Goal: Information Seeking & Learning: Learn about a topic

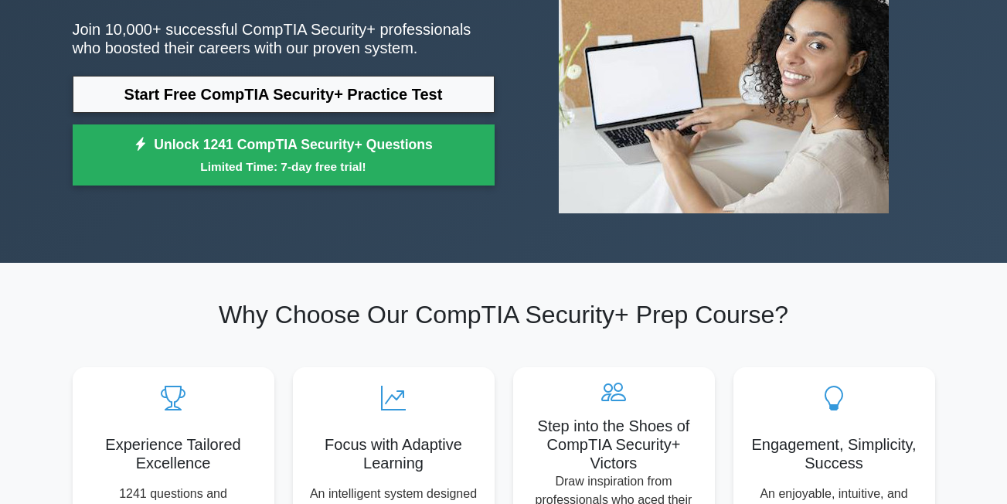
scroll to position [232, 0]
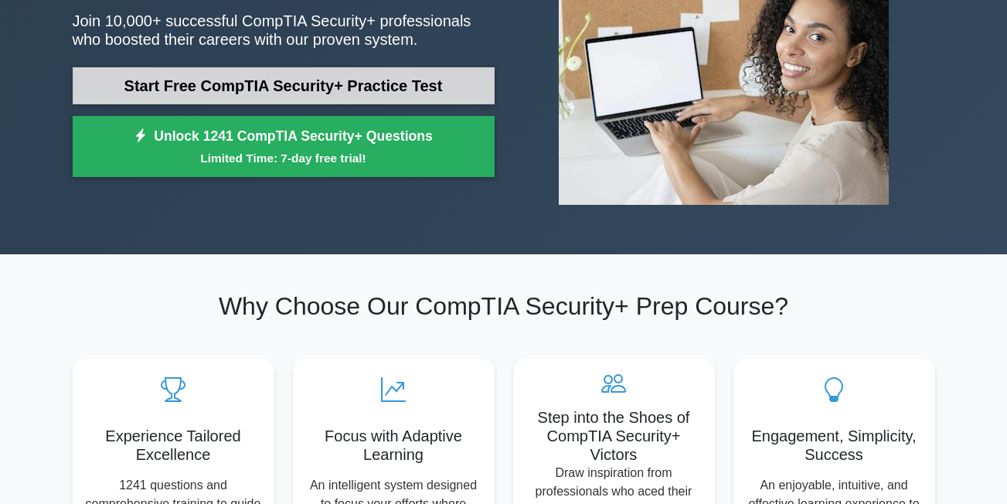
click at [334, 70] on link "Start Free CompTIA Security+ Practice Test" at bounding box center [284, 85] width 422 height 37
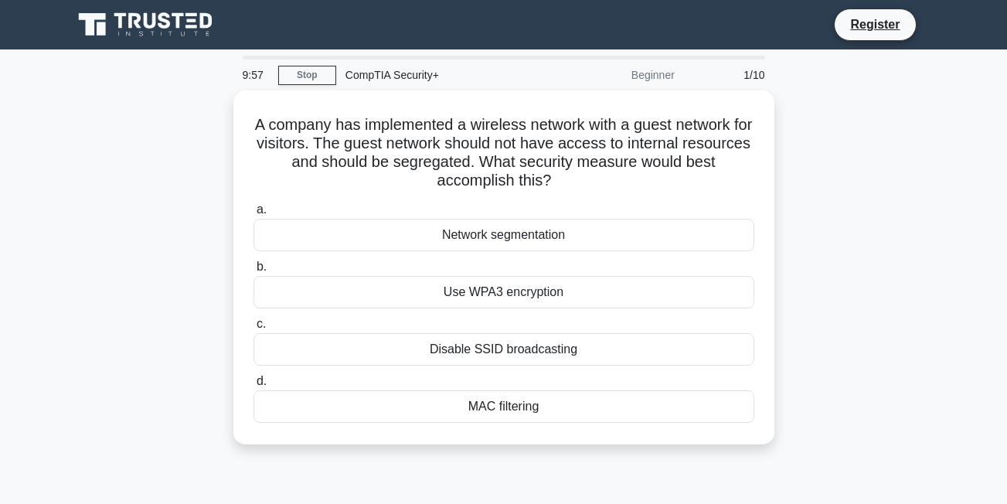
drag, startPoint x: 312, startPoint y: 126, endPoint x: 783, endPoint y: 189, distance: 475.8
click at [783, 189] on div "A company has implemented a wireless network with a guest network for visitors.…" at bounding box center [503, 276] width 881 height 373
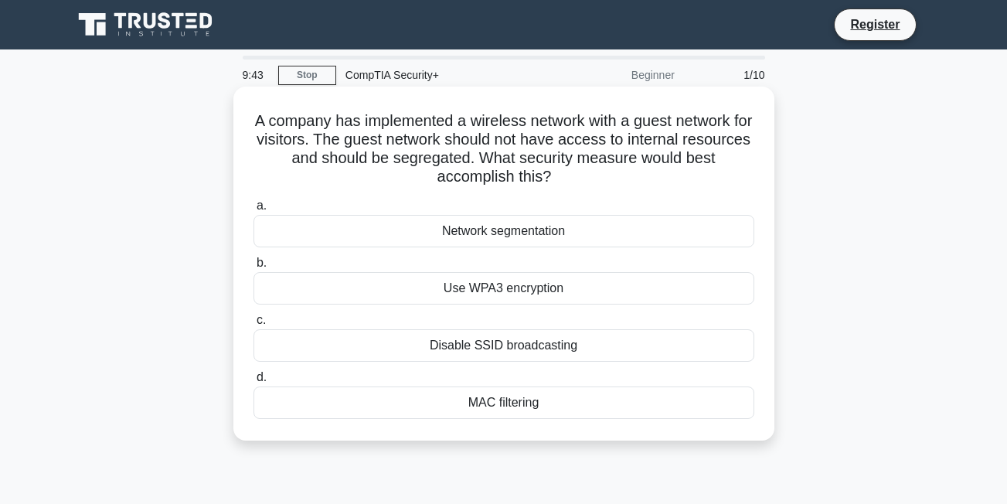
click at [530, 183] on h5 "A company has implemented a wireless network with a guest network for visitors.…" at bounding box center [504, 149] width 504 height 76
click at [522, 230] on div "Network segmentation" at bounding box center [504, 231] width 501 height 32
click at [254, 211] on input "a. Network segmentation" at bounding box center [254, 206] width 0 height 10
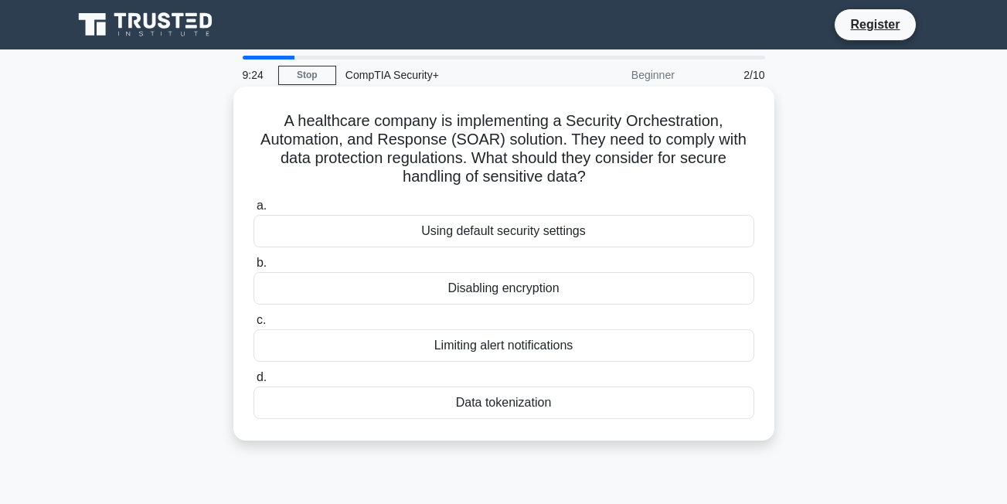
click at [530, 404] on div "Data tokenization" at bounding box center [504, 403] width 501 height 32
click at [254, 383] on input "d. Data tokenization" at bounding box center [254, 378] width 0 height 10
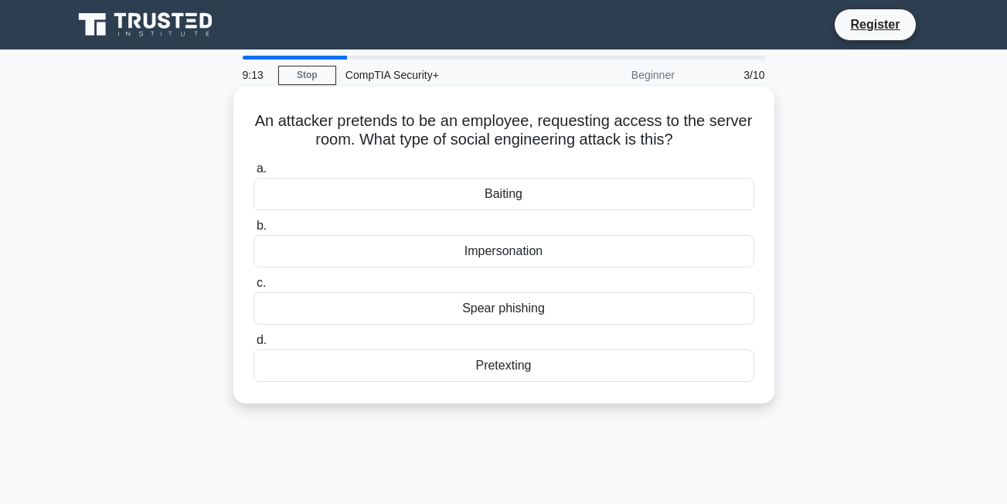
click at [526, 252] on div "Impersonation" at bounding box center [504, 251] width 501 height 32
click at [254, 231] on input "b. Impersonation" at bounding box center [254, 226] width 0 height 10
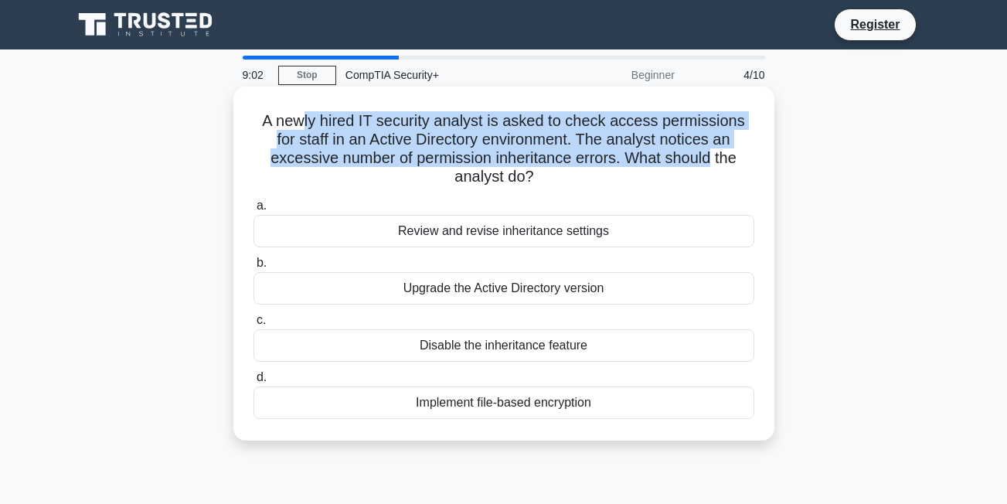
drag, startPoint x: 310, startPoint y: 126, endPoint x: 711, endPoint y: 159, distance: 401.8
click at [711, 159] on h5 "A newly hired IT security analyst is asked to check access permissions for staf…" at bounding box center [504, 149] width 504 height 76
drag, startPoint x: 711, startPoint y: 159, endPoint x: 639, endPoint y: 148, distance: 71.8
click at [639, 148] on h5 "A newly hired IT security analyst is asked to check access permissions for staf…" at bounding box center [504, 149] width 504 height 76
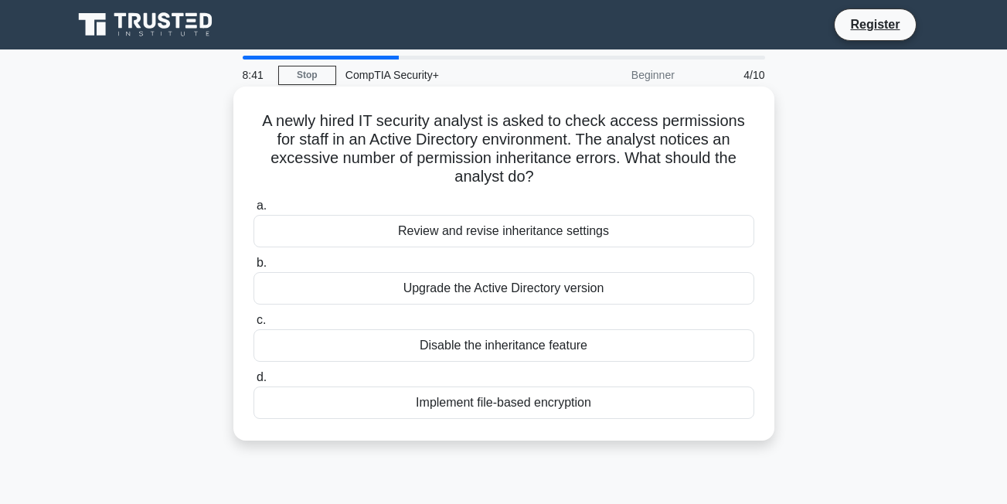
click at [532, 237] on div "Review and revise inheritance settings" at bounding box center [504, 231] width 501 height 32
click at [254, 211] on input "a. Review and revise inheritance settings" at bounding box center [254, 206] width 0 height 10
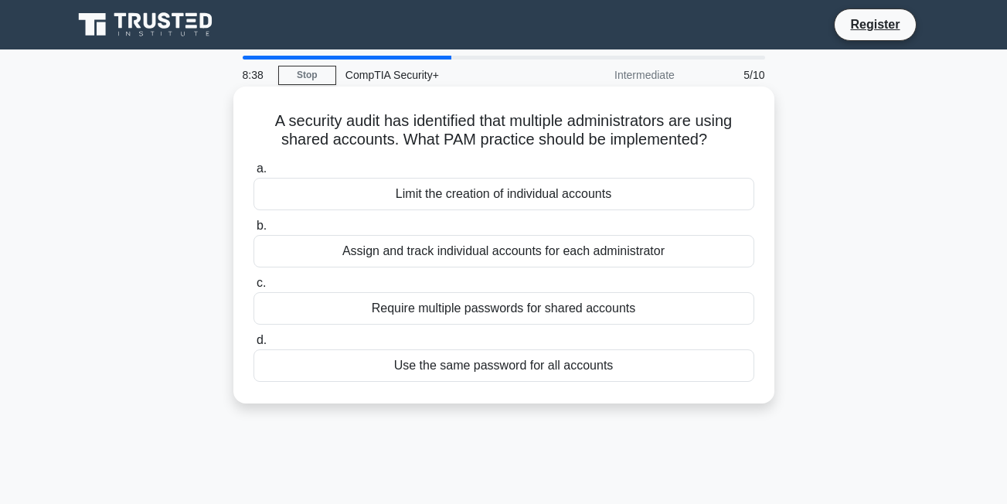
drag, startPoint x: 272, startPoint y: 122, endPoint x: 716, endPoint y: 149, distance: 444.6
click at [716, 149] on h5 "A security audit has identified that multiple administrators are using shared a…" at bounding box center [504, 130] width 504 height 39
click at [584, 132] on h5 "A security audit has identified that multiple administrators are using shared a…" at bounding box center [504, 130] width 504 height 39
click at [540, 257] on div "Assign and track individual accounts for each administrator" at bounding box center [504, 251] width 501 height 32
click at [254, 231] on input "b. Assign and track individual accounts for each administrator" at bounding box center [254, 226] width 0 height 10
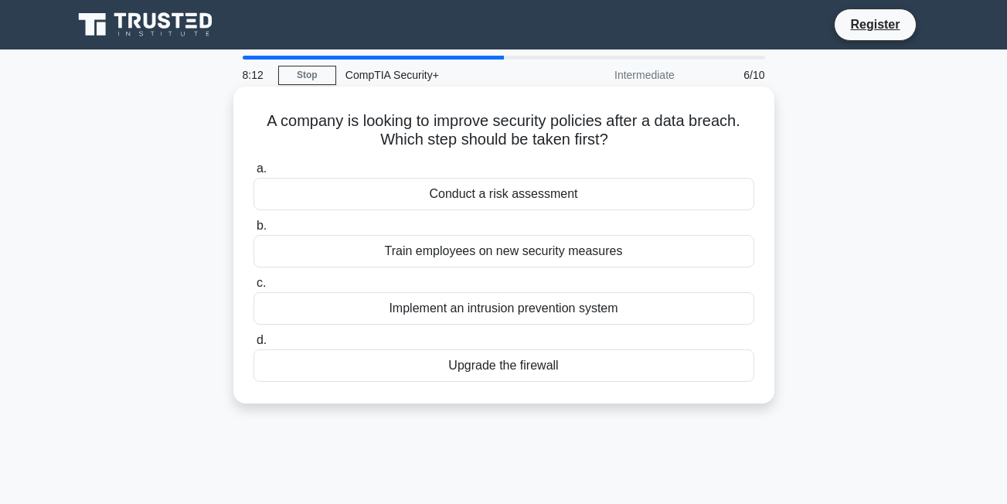
click at [520, 306] on div "Implement an intrusion prevention system" at bounding box center [504, 308] width 501 height 32
click at [254, 288] on input "c. Implement an intrusion prevention system" at bounding box center [254, 283] width 0 height 10
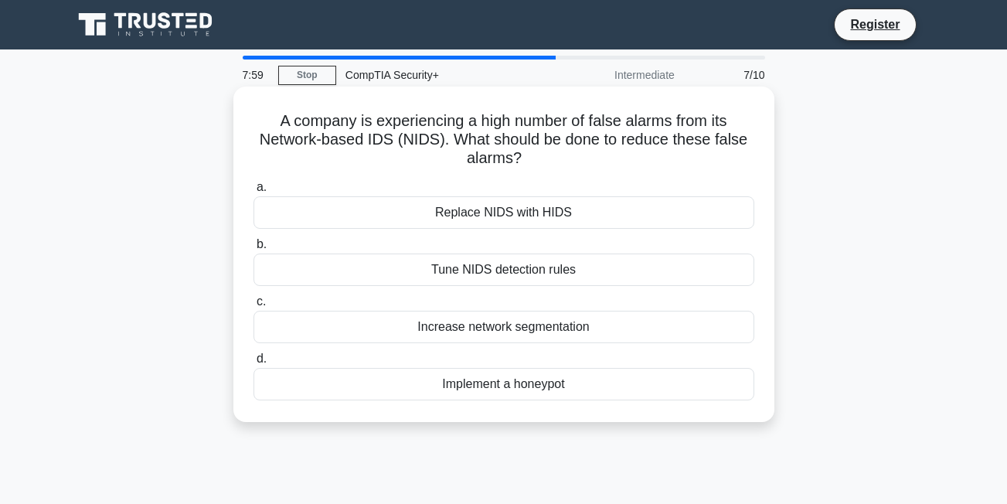
click at [528, 271] on div "Tune NIDS detection rules" at bounding box center [504, 270] width 501 height 32
click at [254, 250] on input "b. Tune NIDS detection rules" at bounding box center [254, 245] width 0 height 10
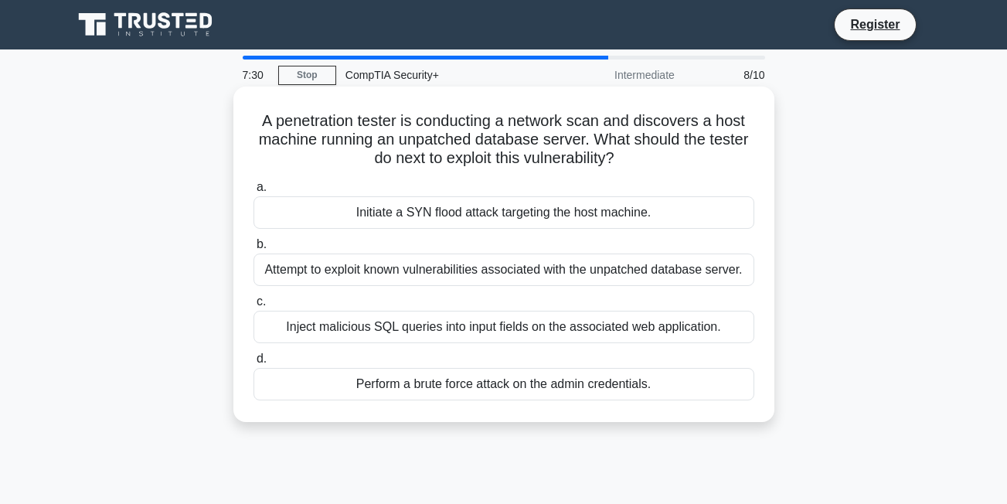
click at [571, 271] on div "Attempt to exploit known vulnerabilities associated with the unpatched database…" at bounding box center [504, 270] width 501 height 32
click at [254, 250] on input "b. Attempt to exploit known vulnerabilities associated with the unpatched datab…" at bounding box center [254, 245] width 0 height 10
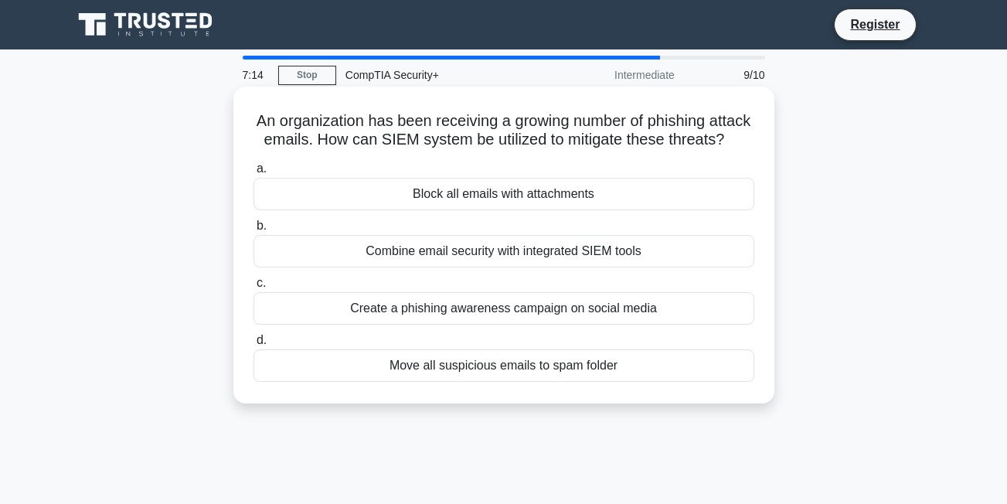
click at [593, 268] on div "Combine email security with integrated SIEM tools" at bounding box center [504, 251] width 501 height 32
click at [254, 231] on input "b. Combine email security with integrated SIEM tools" at bounding box center [254, 226] width 0 height 10
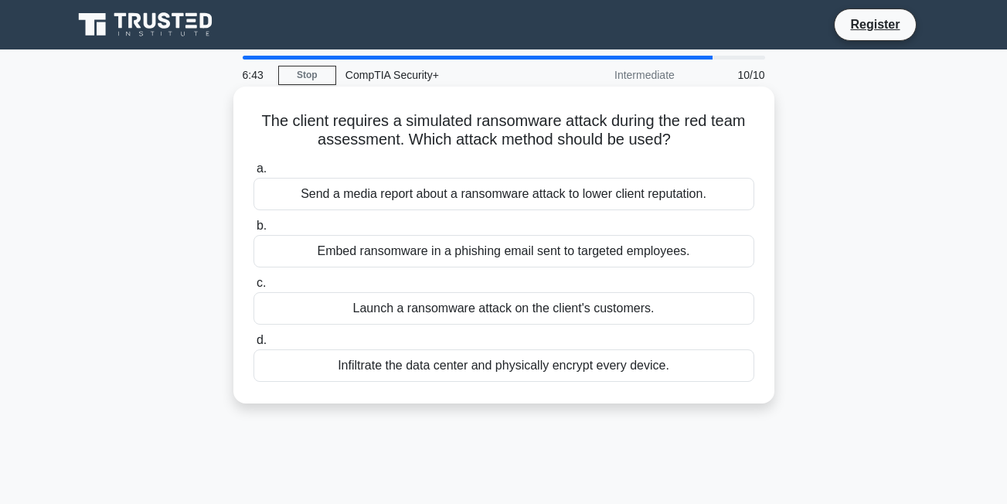
click at [547, 254] on div "Embed ransomware in a phishing email sent to targeted employees." at bounding box center [504, 251] width 501 height 32
click at [254, 231] on input "b. Embed ransomware in a phishing email sent to targeted employees." at bounding box center [254, 226] width 0 height 10
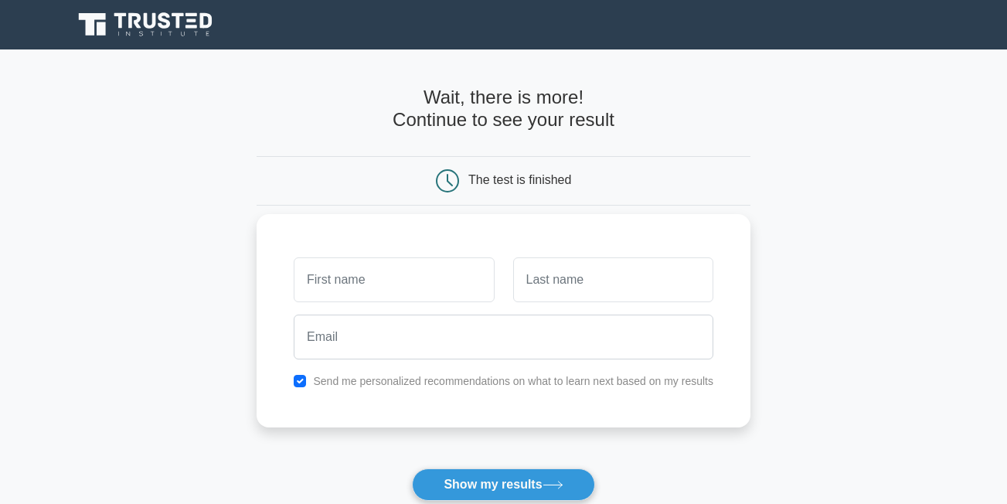
scroll to position [77, 0]
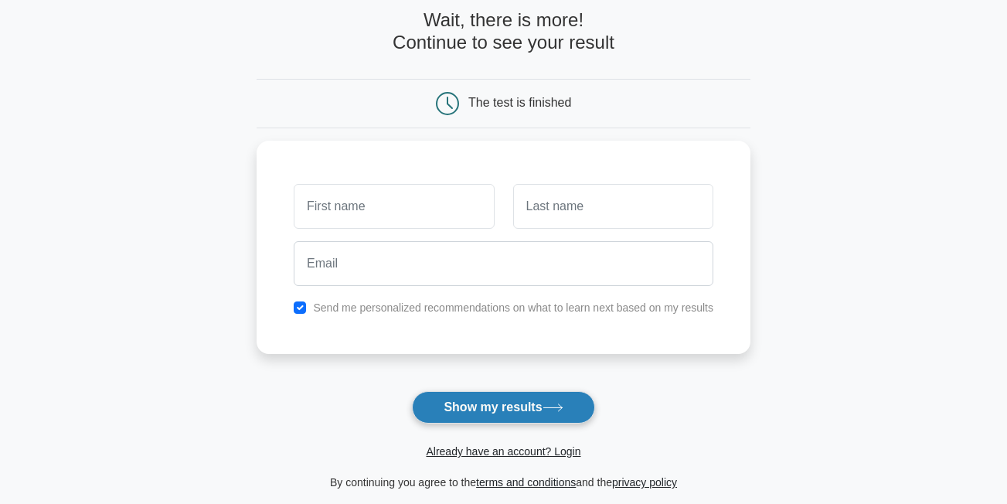
click at [460, 393] on button "Show my results" at bounding box center [503, 407] width 182 height 32
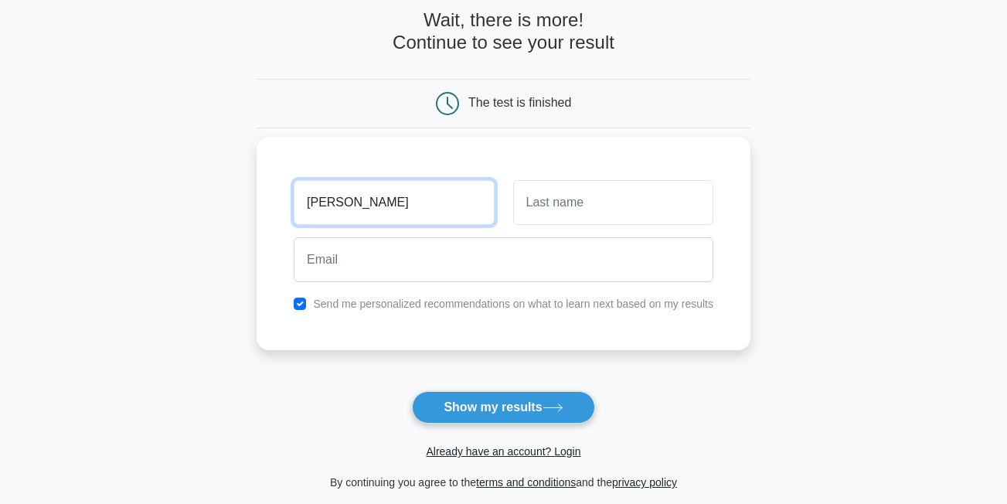
type input "theresa"
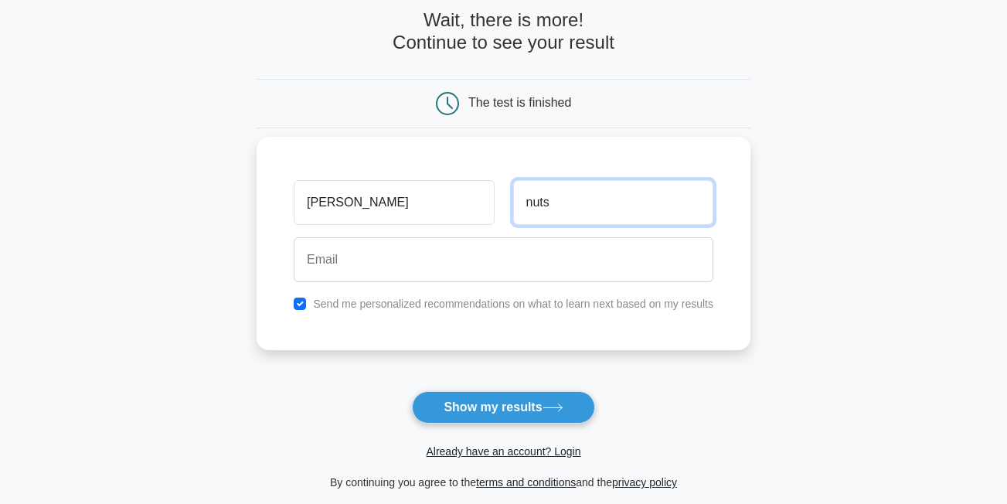
type input "nuts"
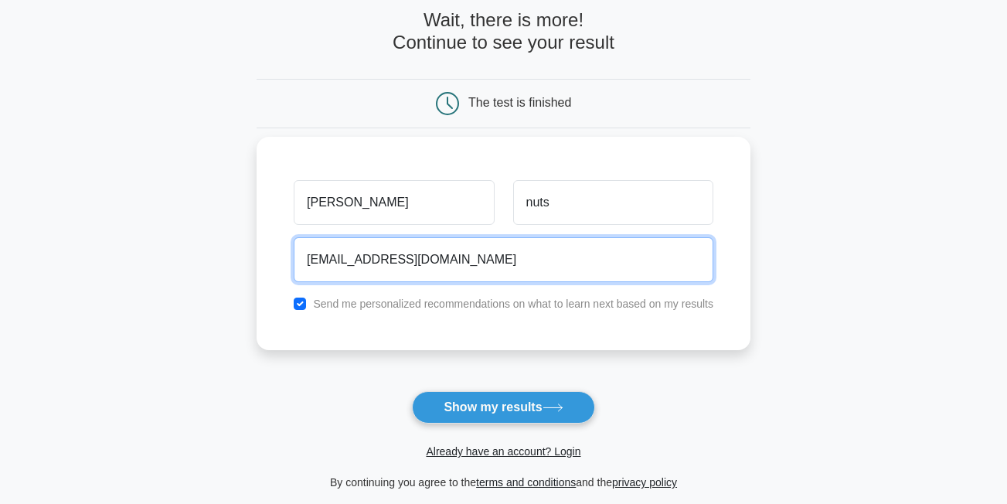
type input "thesenuts@gmail.com"
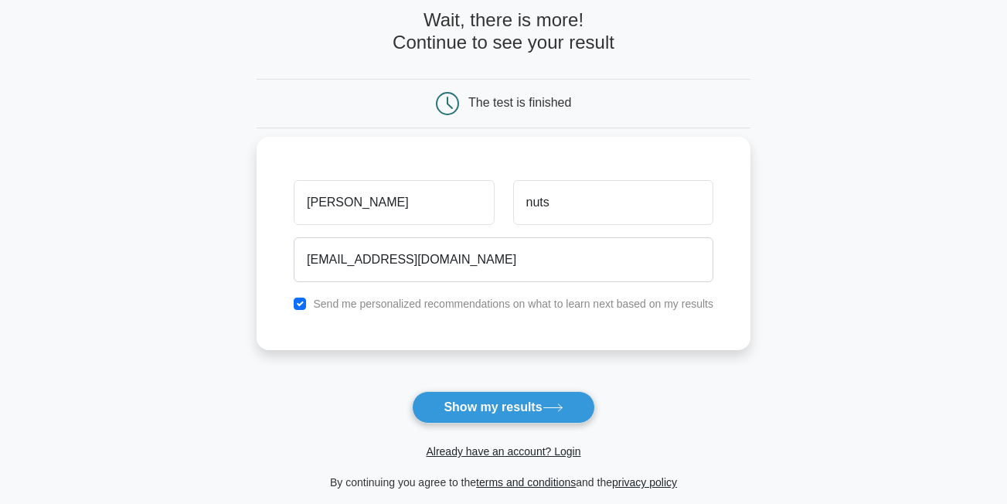
click at [405, 309] on label "Send me personalized recommendations on what to learn next based on my results" at bounding box center [513, 304] width 401 height 12
click at [300, 302] on input "checkbox" at bounding box center [300, 304] width 12 height 12
checkbox input "false"
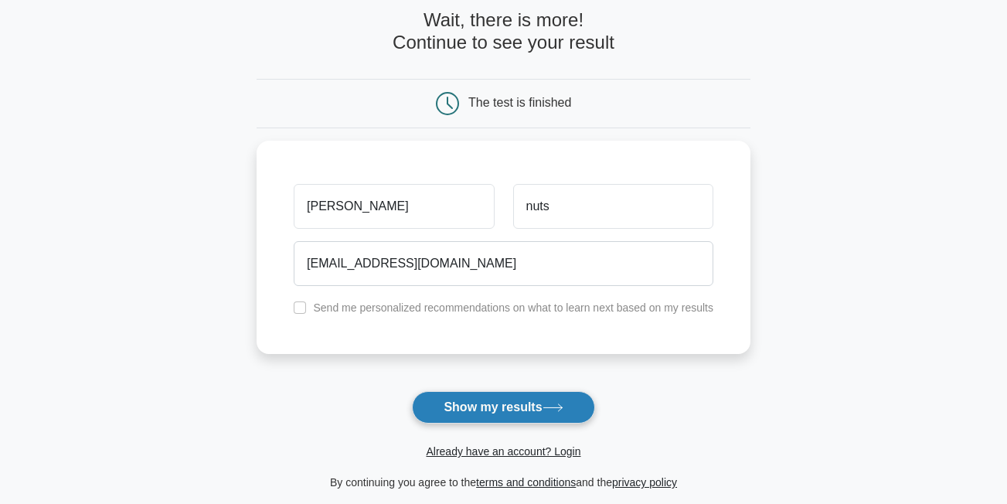
click at [461, 419] on button "Show my results" at bounding box center [503, 407] width 182 height 32
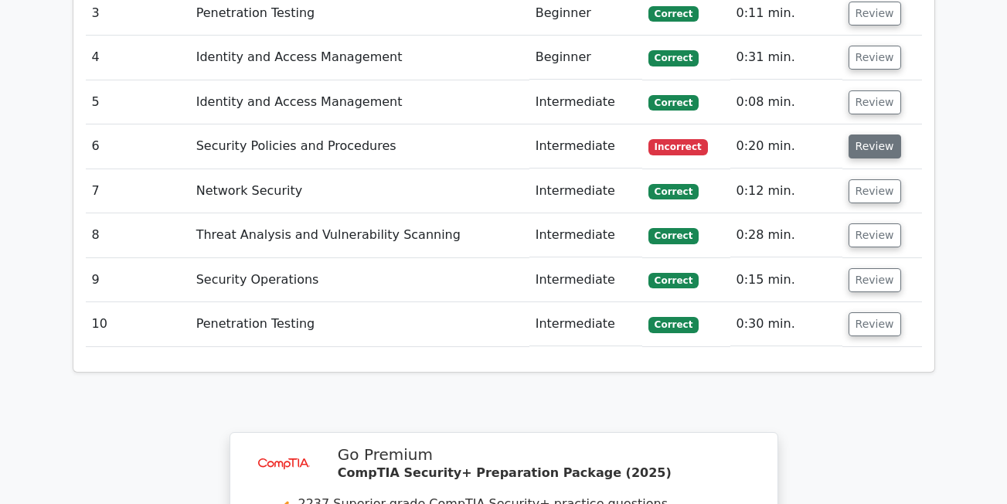
scroll to position [1624, 0]
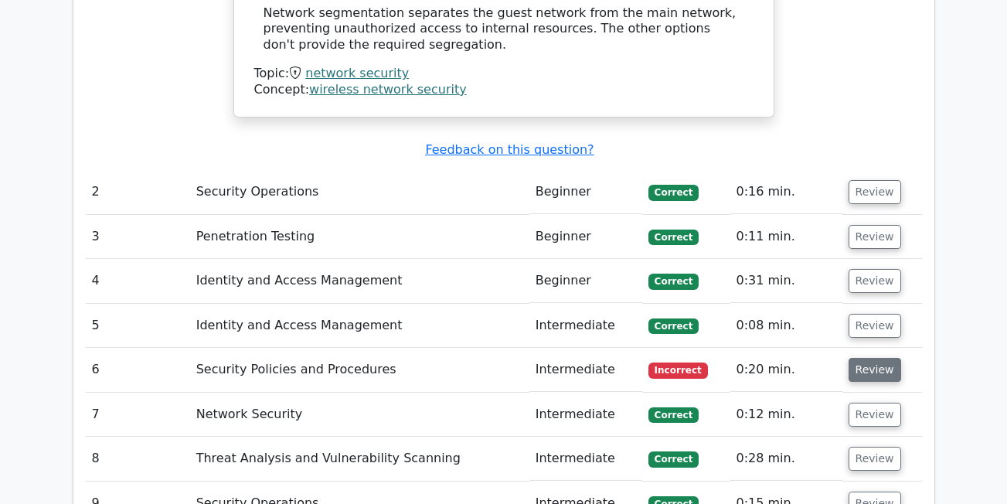
click at [849, 358] on button "Review" at bounding box center [875, 370] width 53 height 24
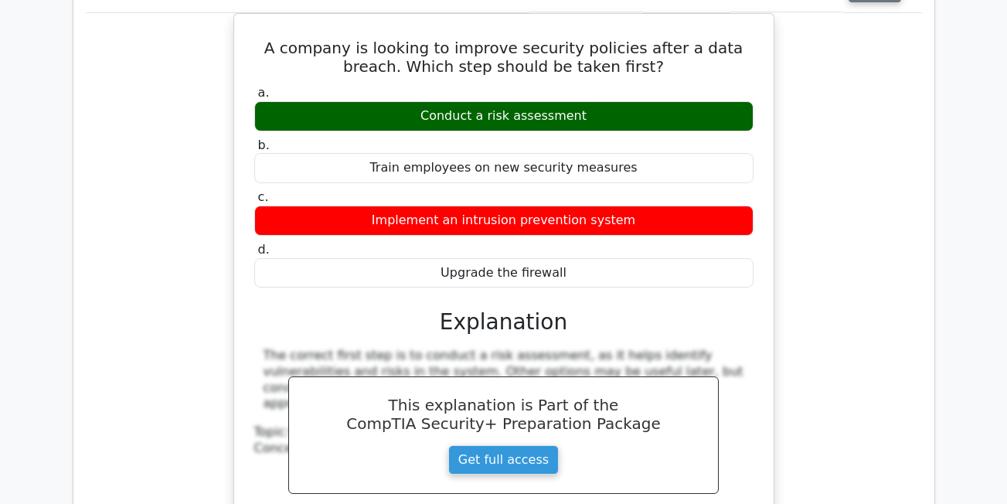
scroll to position [2010, 0]
